Goal: Entertainment & Leisure: Consume media (video, audio)

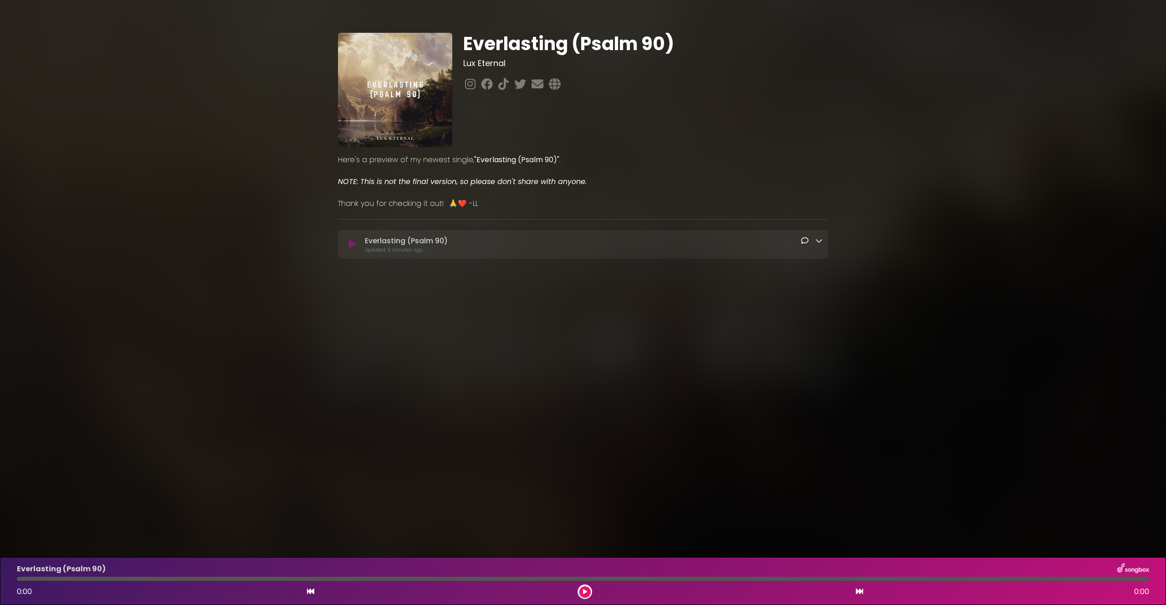
click at [355, 245] on icon at bounding box center [352, 244] width 7 height 9
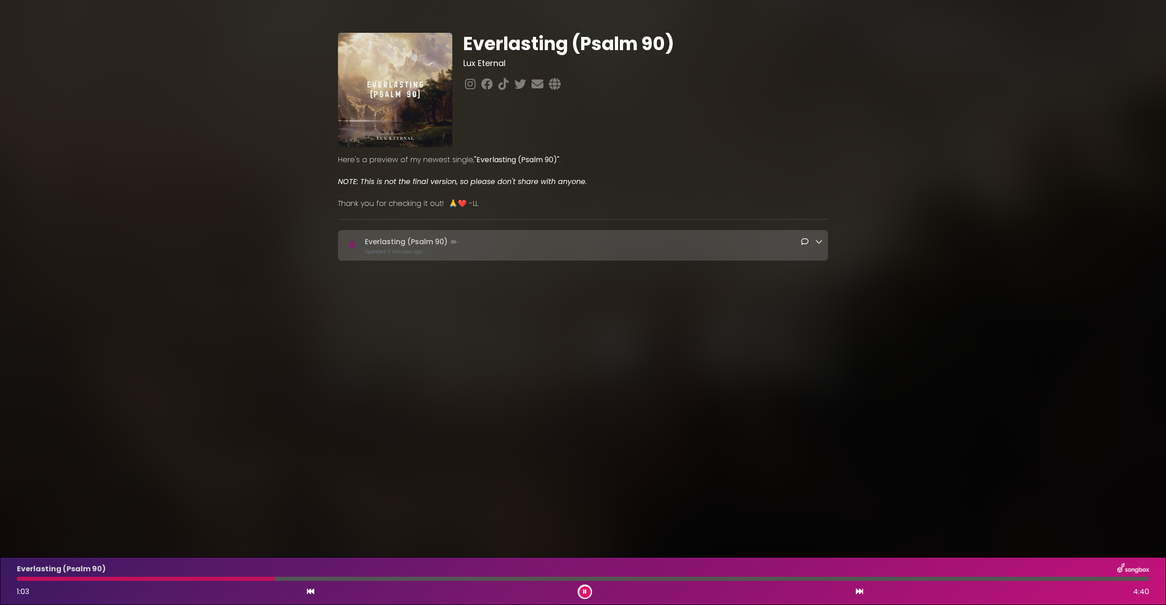
click at [384, 117] on img at bounding box center [395, 90] width 114 height 114
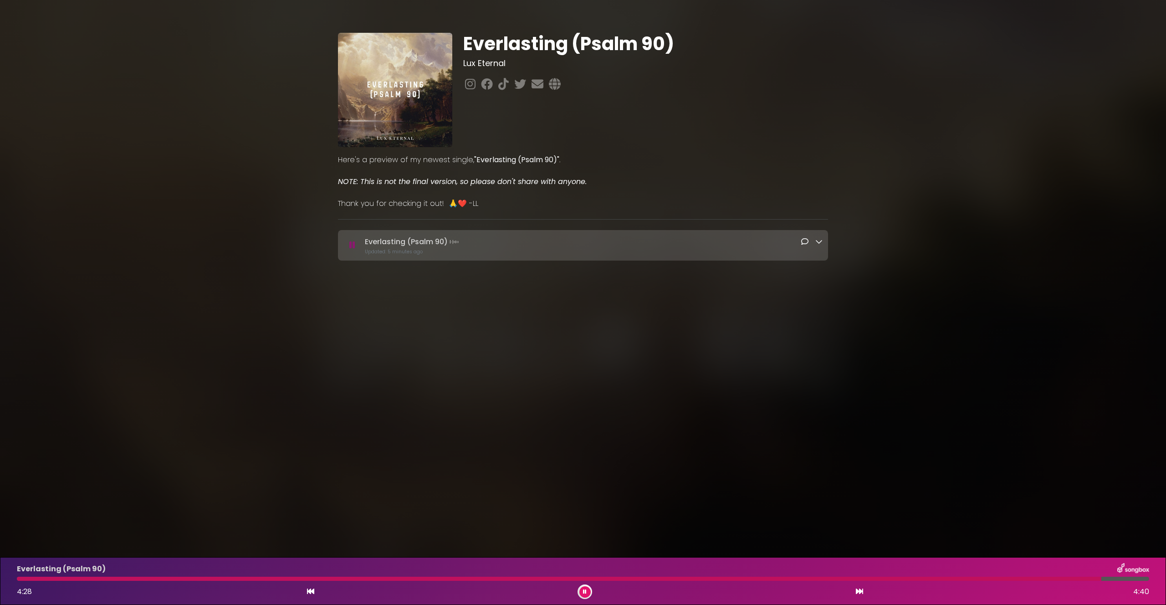
click at [814, 242] on div at bounding box center [811, 241] width 21 height 11
click at [817, 242] on icon at bounding box center [818, 241] width 7 height 7
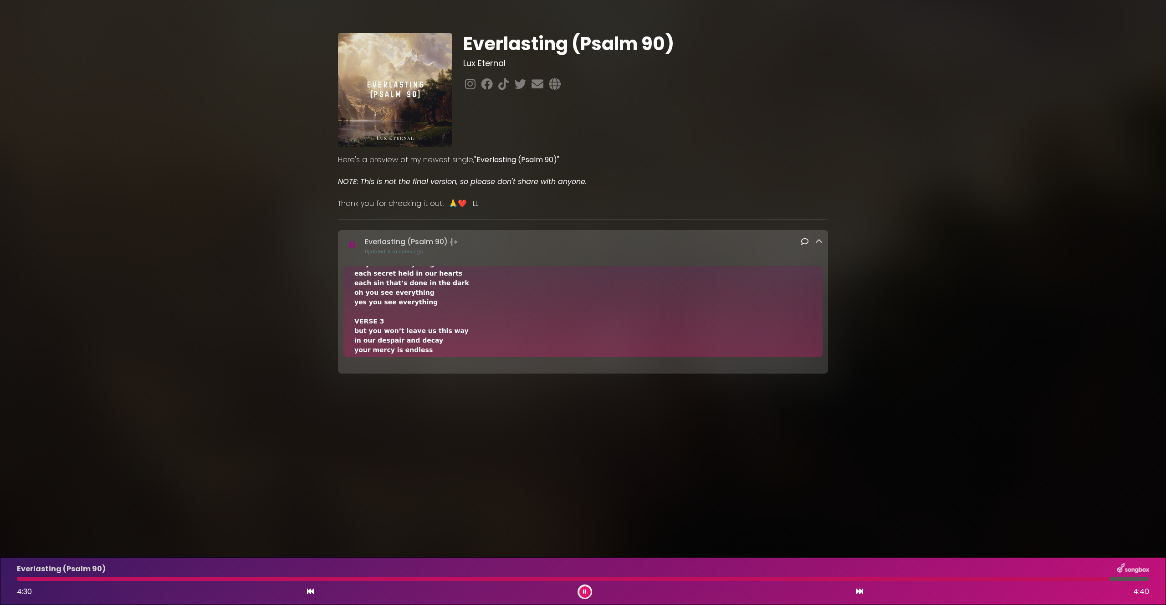
scroll to position [352, 0]
click at [804, 238] on icon at bounding box center [804, 241] width 7 height 7
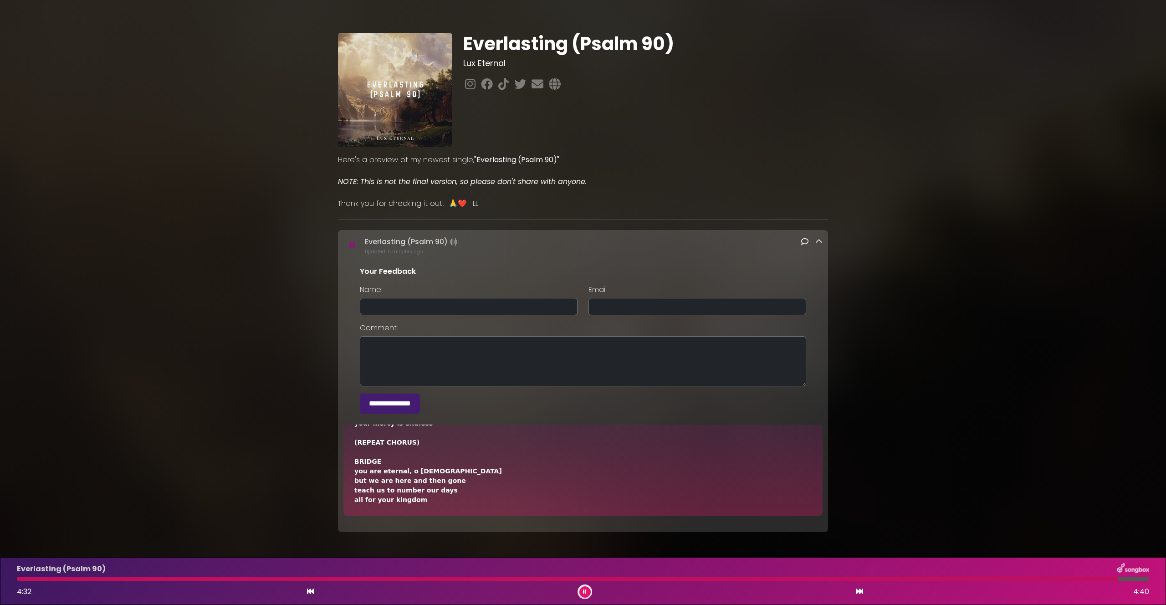
click at [805, 238] on icon at bounding box center [804, 241] width 7 height 7
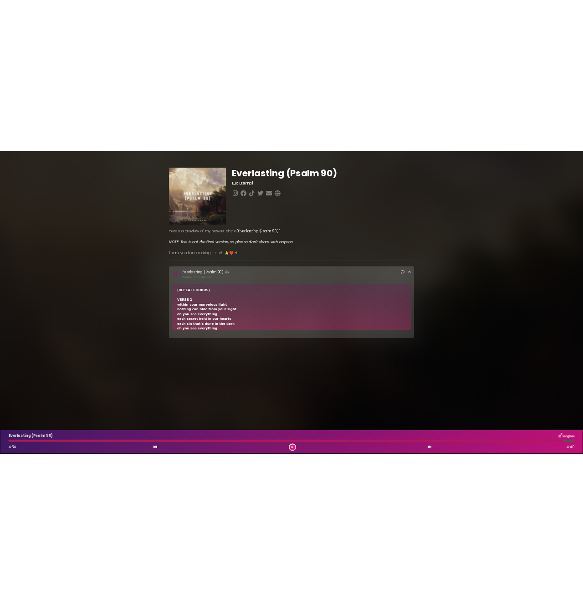
scroll to position [0, 0]
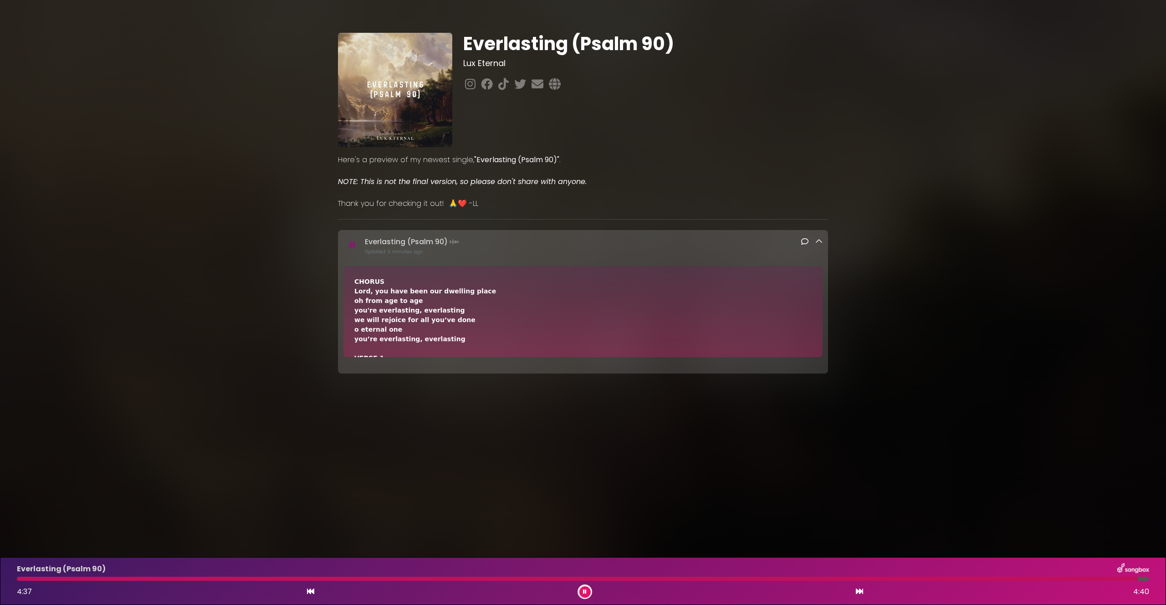
click at [309, 589] on icon at bounding box center [310, 591] width 7 height 7
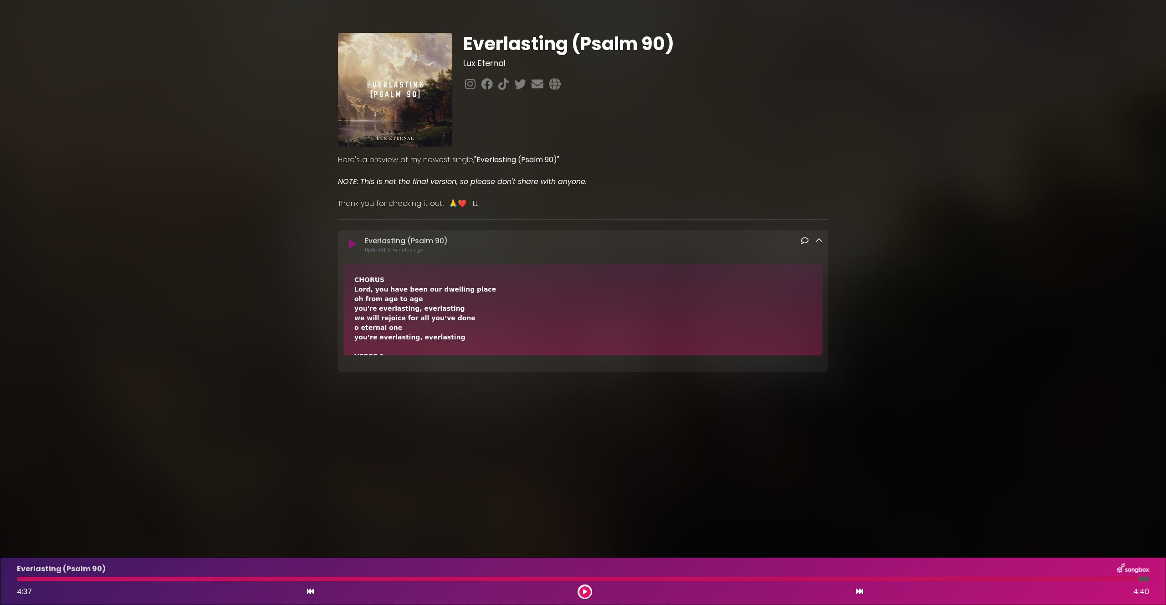
click at [314, 589] on button at bounding box center [311, 592] width 8 height 12
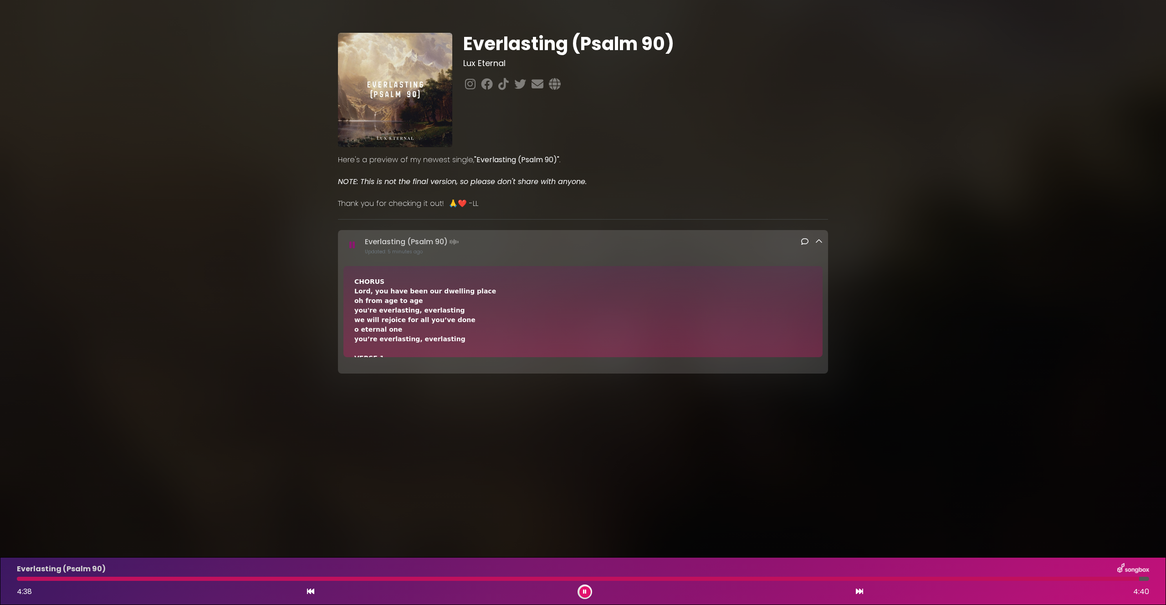
click at [312, 589] on icon at bounding box center [310, 591] width 7 height 7
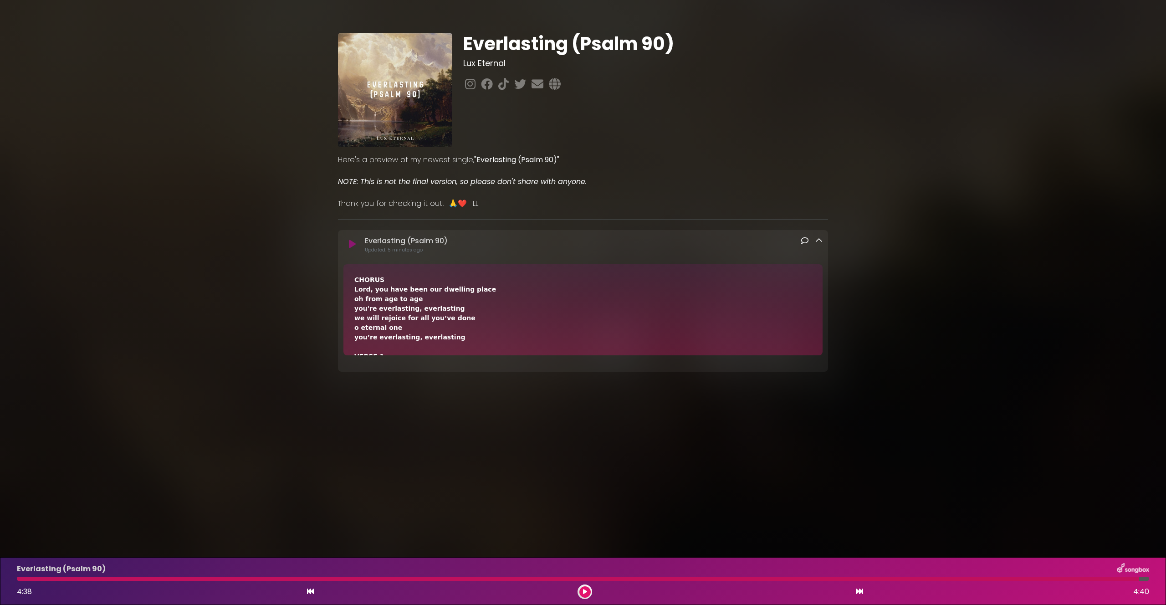
click at [312, 589] on icon at bounding box center [310, 591] width 7 height 7
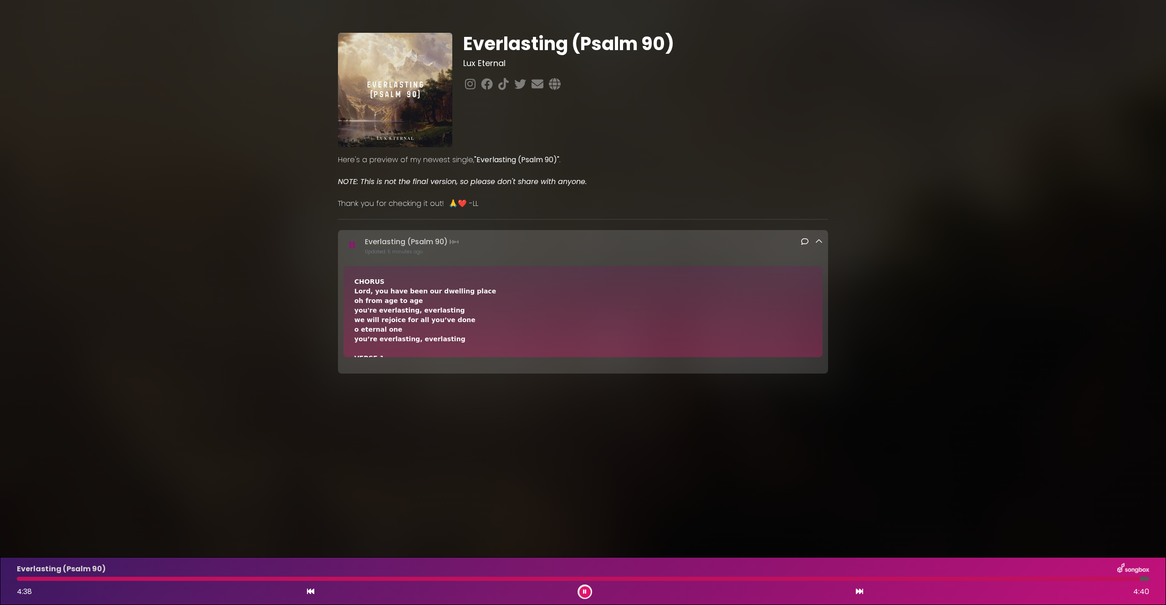
click at [312, 589] on icon at bounding box center [310, 591] width 7 height 7
click at [312, 590] on icon at bounding box center [310, 591] width 7 height 7
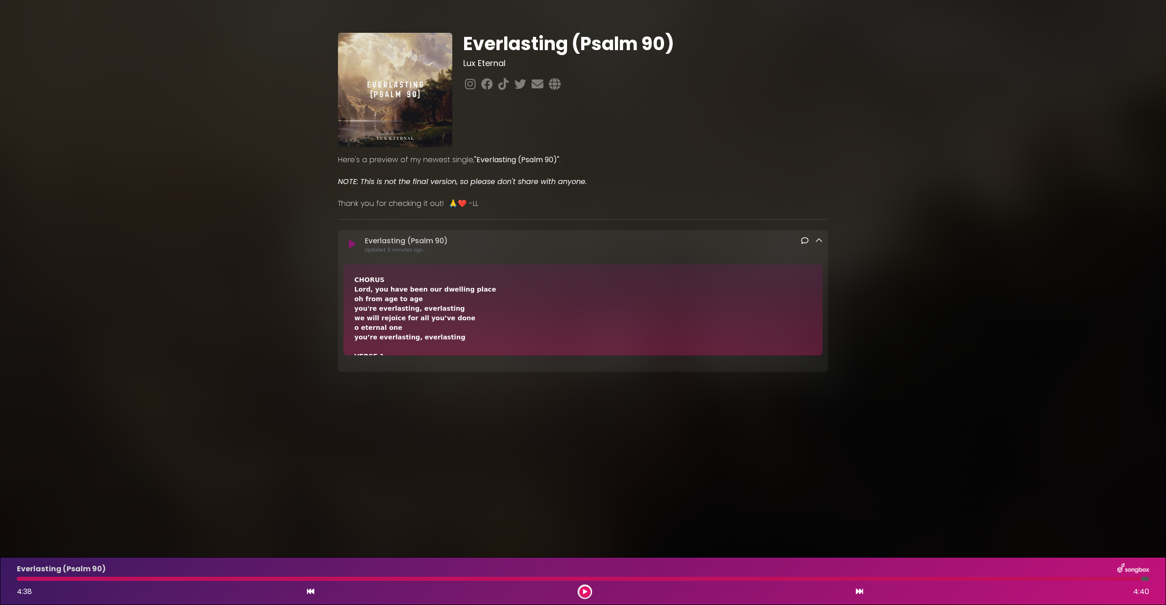
click at [312, 590] on icon at bounding box center [310, 591] width 7 height 7
click at [584, 593] on icon at bounding box center [585, 591] width 4 height 5
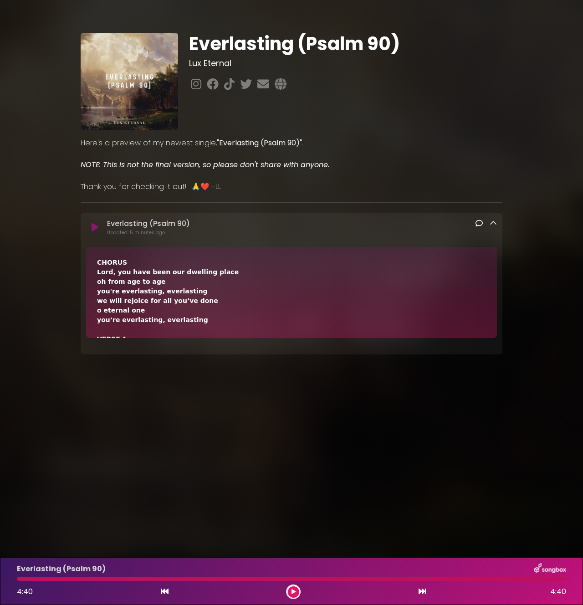
click at [101, 233] on div "Everlasting (Psalm 90) Loading Track..." at bounding box center [291, 227] width 411 height 18
click at [97, 229] on icon at bounding box center [95, 227] width 7 height 9
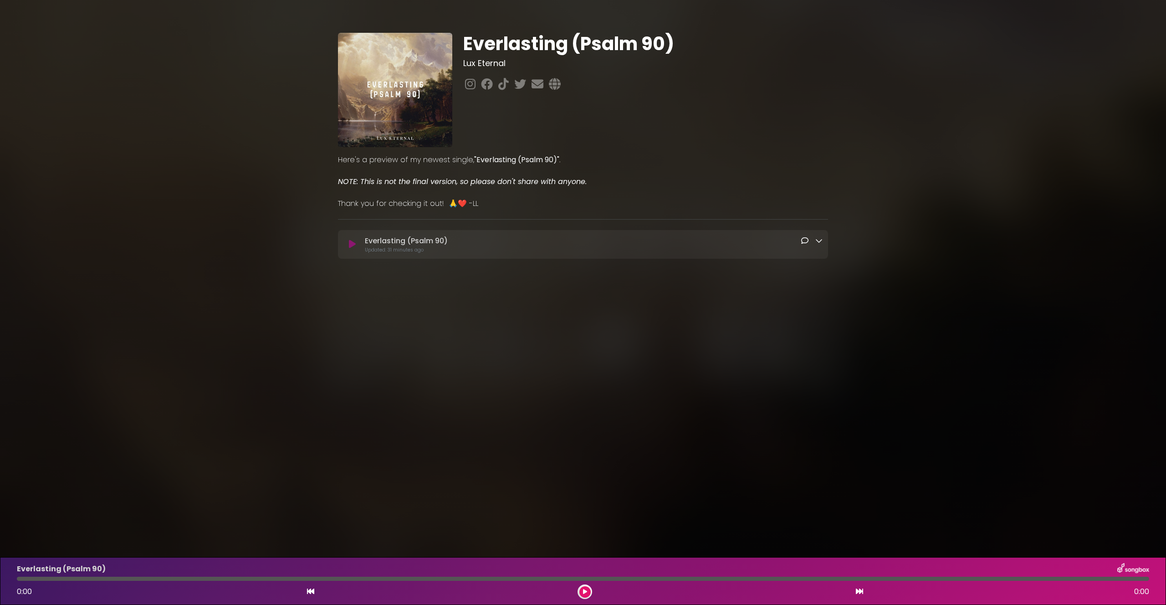
click at [352, 246] on icon at bounding box center [352, 244] width 7 height 9
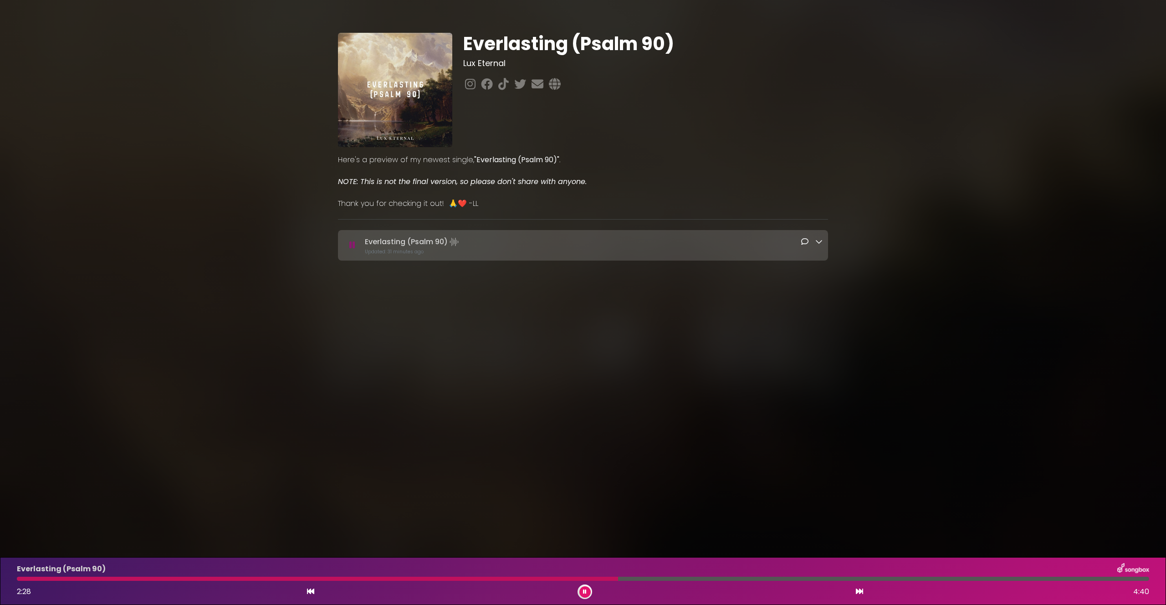
click at [586, 587] on button at bounding box center [584, 591] width 11 height 11
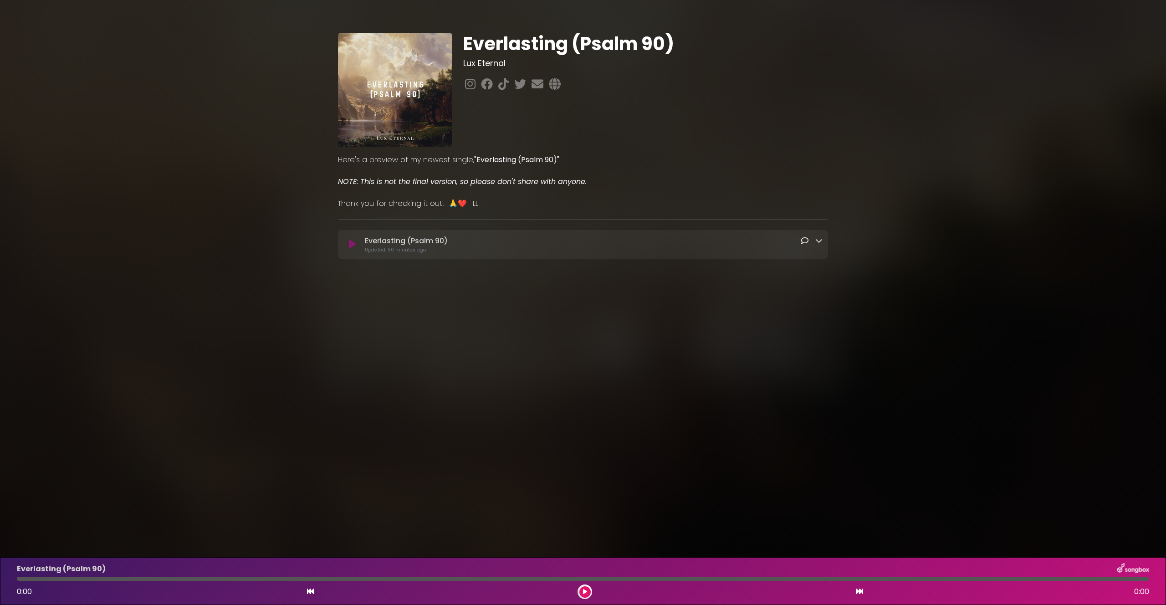
click at [354, 248] on icon at bounding box center [352, 244] width 7 height 9
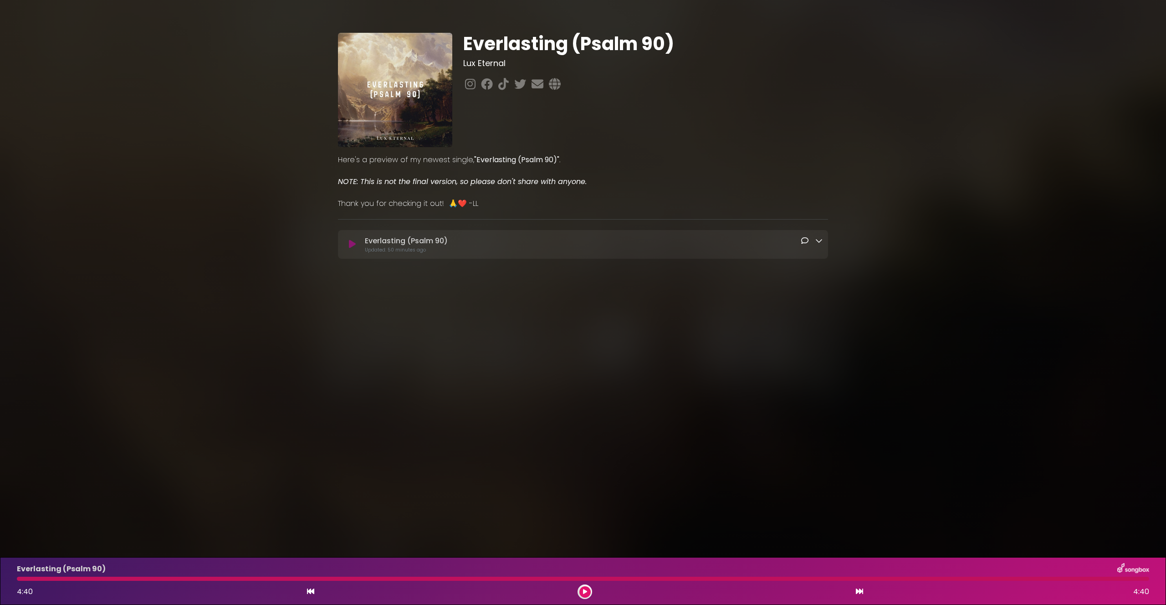
click at [349, 244] on icon at bounding box center [352, 244] width 7 height 9
